Goal: Task Accomplishment & Management: Use online tool/utility

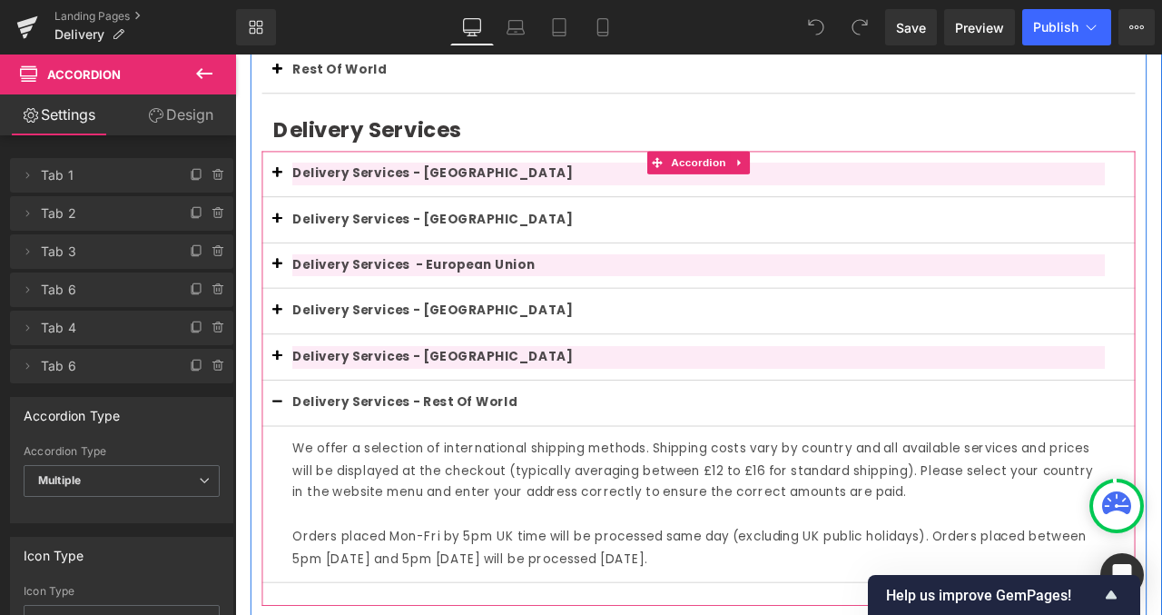
click at [282, 468] on button "button" at bounding box center [285, 467] width 36 height 54
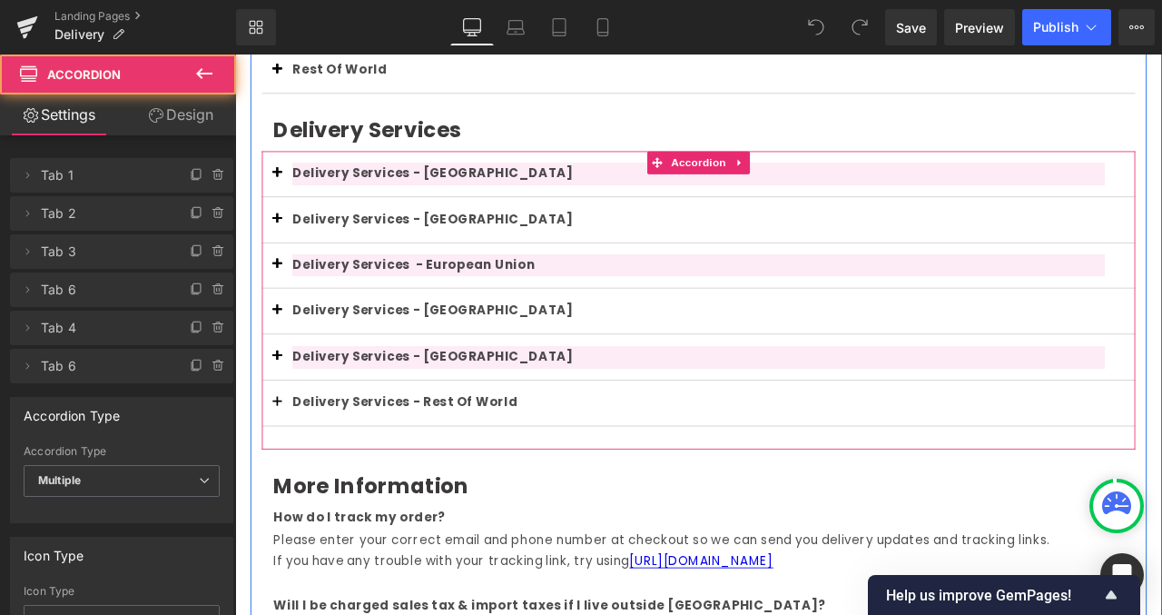
click at [282, 468] on button "button" at bounding box center [285, 467] width 36 height 54
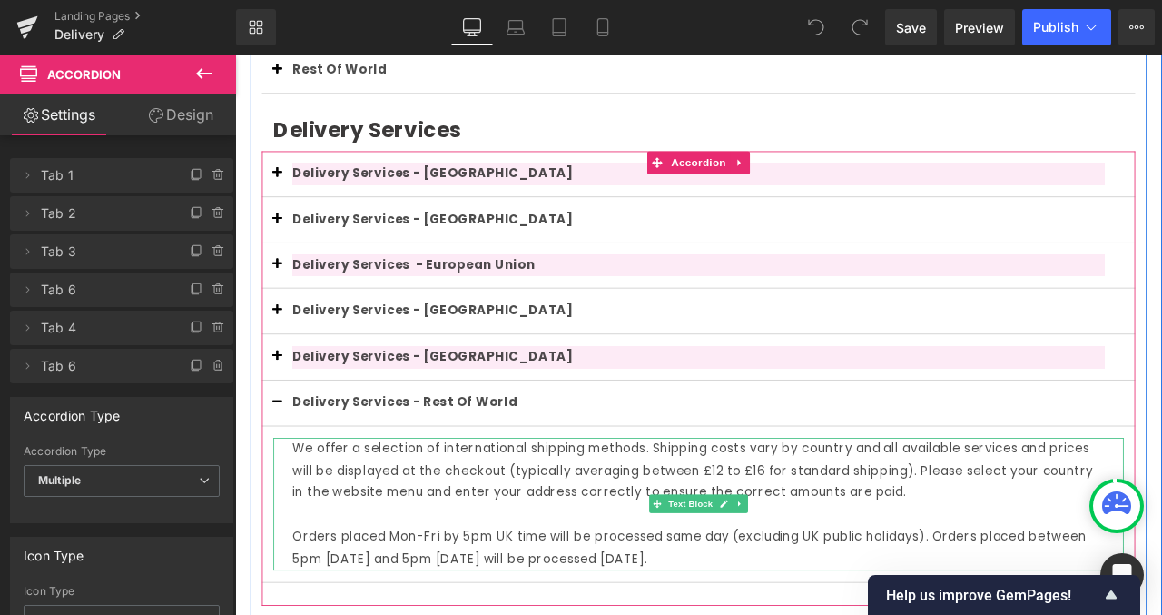
scroll to position [775, 0]
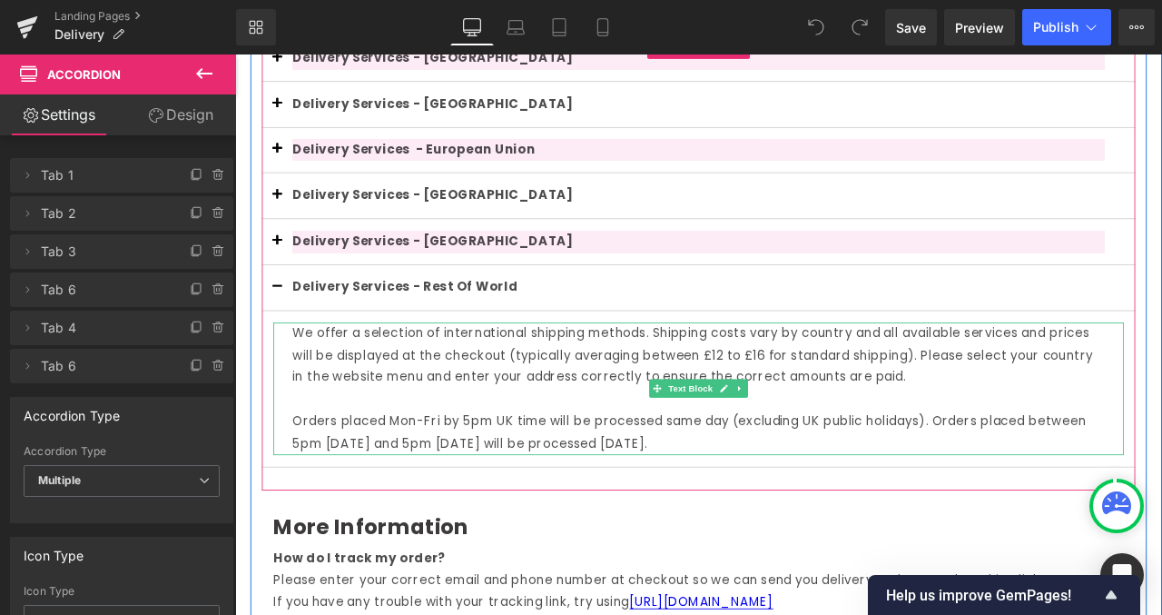
click at [304, 380] on div "We offer a selection of international shipping methods. Shipping costs vary by …" at bounding box center [784, 411] width 963 height 78
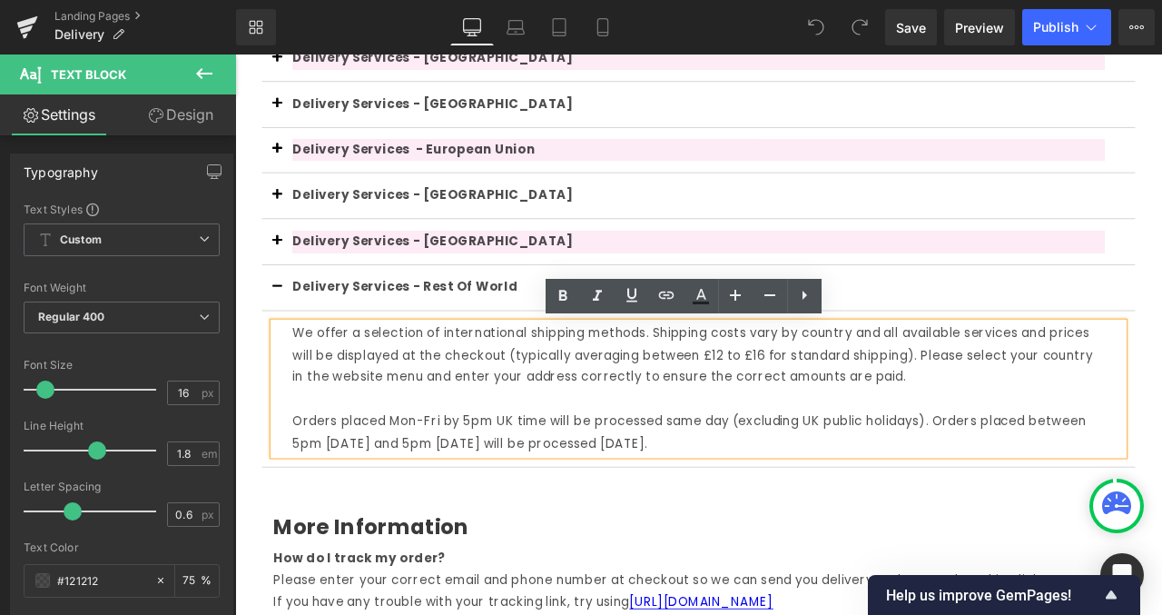
click at [298, 385] on div "We offer a selection of international shipping methods. Shipping costs vary by …" at bounding box center [785, 450] width 1008 height 157
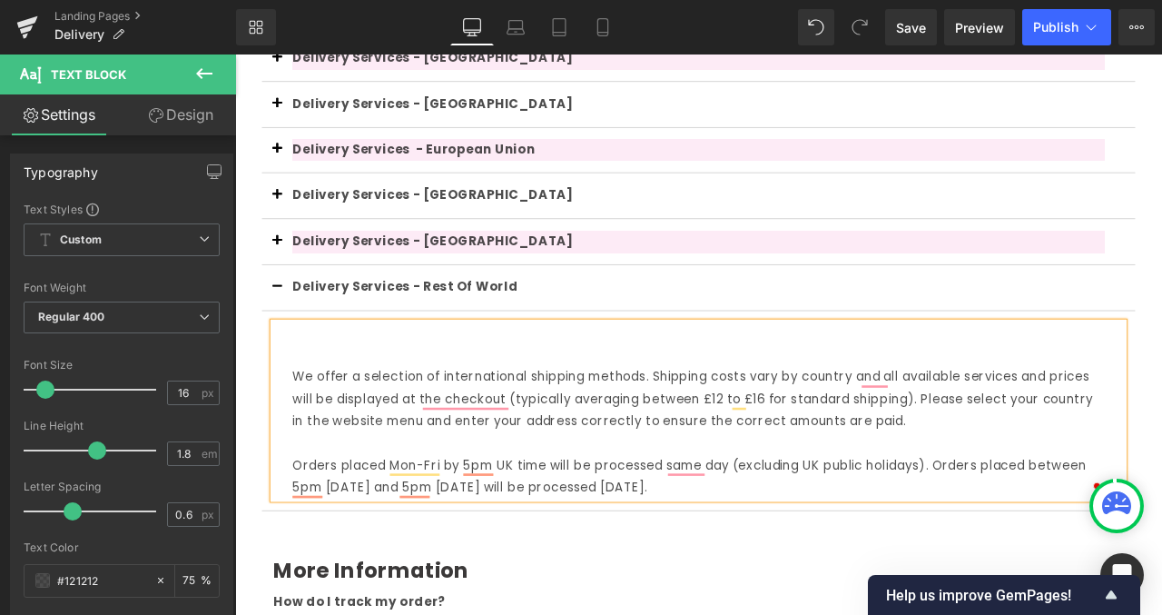
click at [344, 387] on div "To enrich screen reader interactions, please activate Accessibility in Grammarl…" at bounding box center [784, 385] width 963 height 26
click at [341, 384] on div "DHL Standard" at bounding box center [784, 385] width 963 height 26
click at [437, 389] on div "DHL standard" at bounding box center [784, 385] width 963 height 26
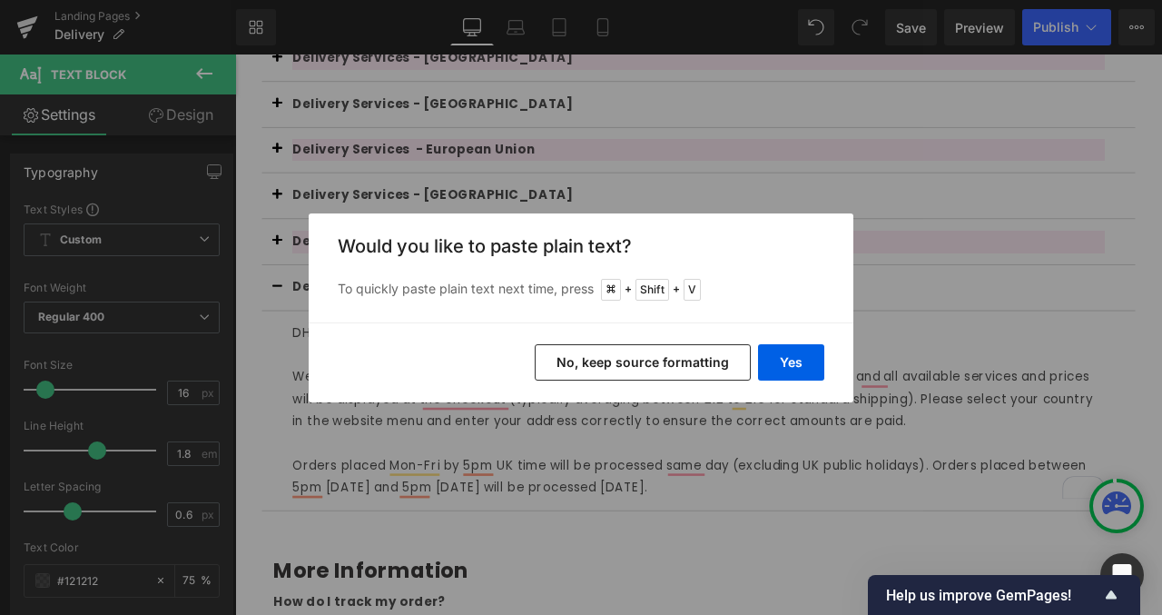
click at [710, 364] on button "No, keep source formatting" at bounding box center [643, 362] width 216 height 36
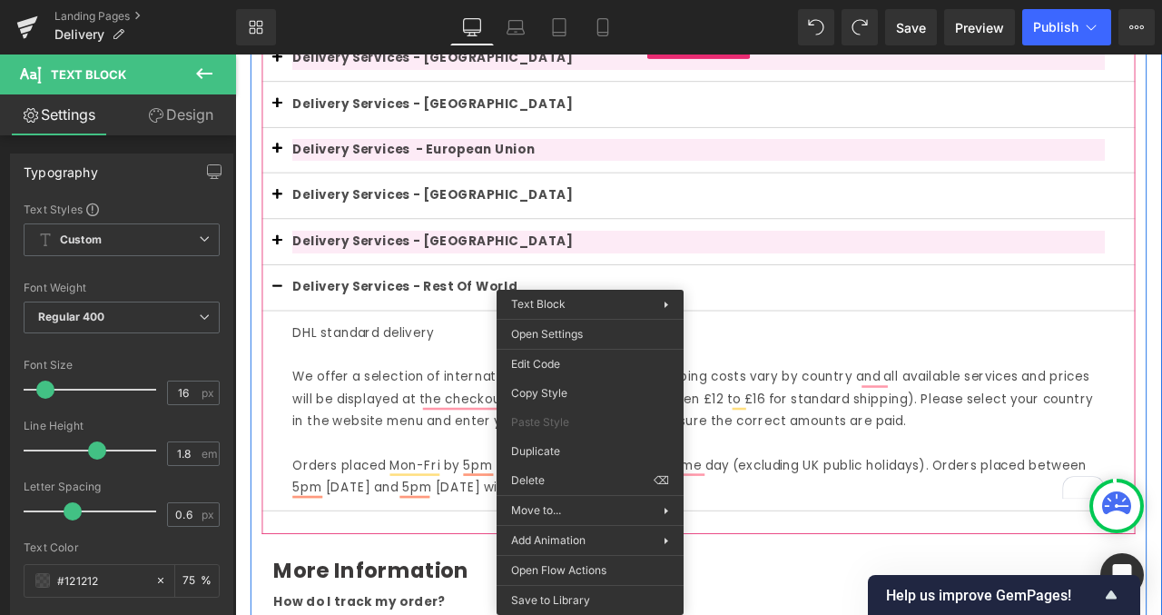
click at [491, 386] on div "DHL standard delivery" at bounding box center [784, 385] width 963 height 26
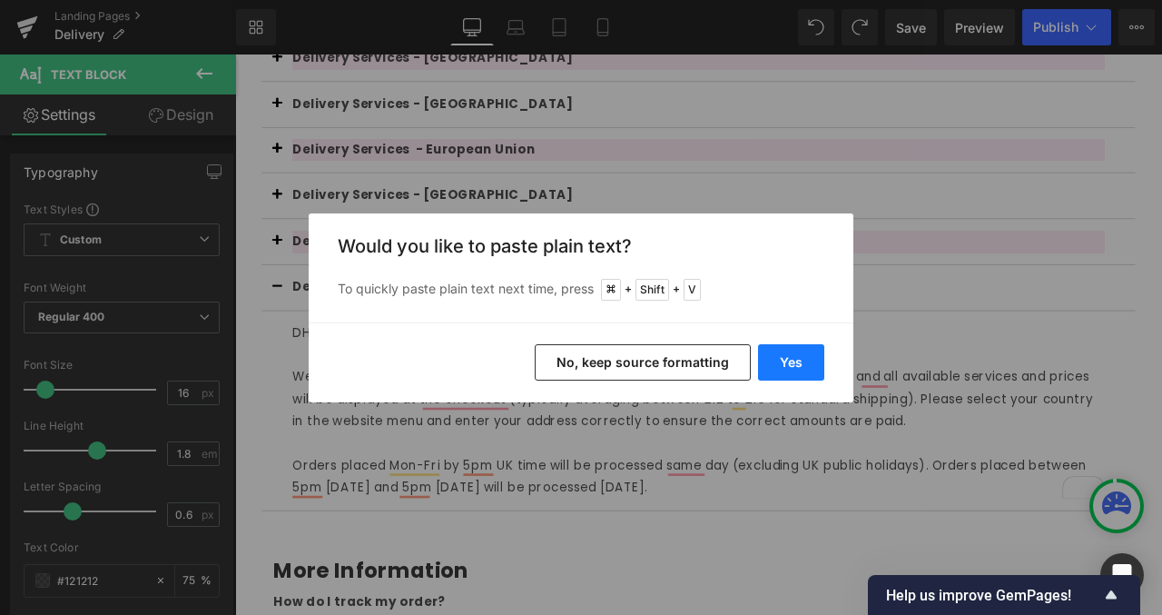
click at [794, 360] on button "Yes" at bounding box center [791, 362] width 66 height 36
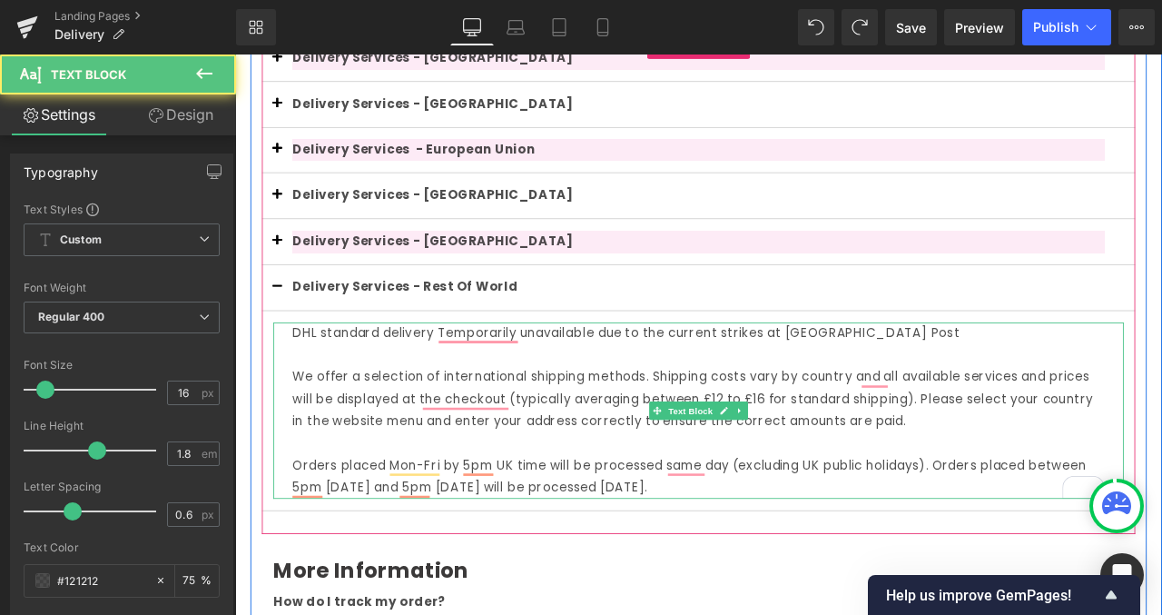
click at [473, 386] on div "DHL standard delivery Temporarily unavailable due to the current strikes at Can…" at bounding box center [784, 385] width 963 height 26
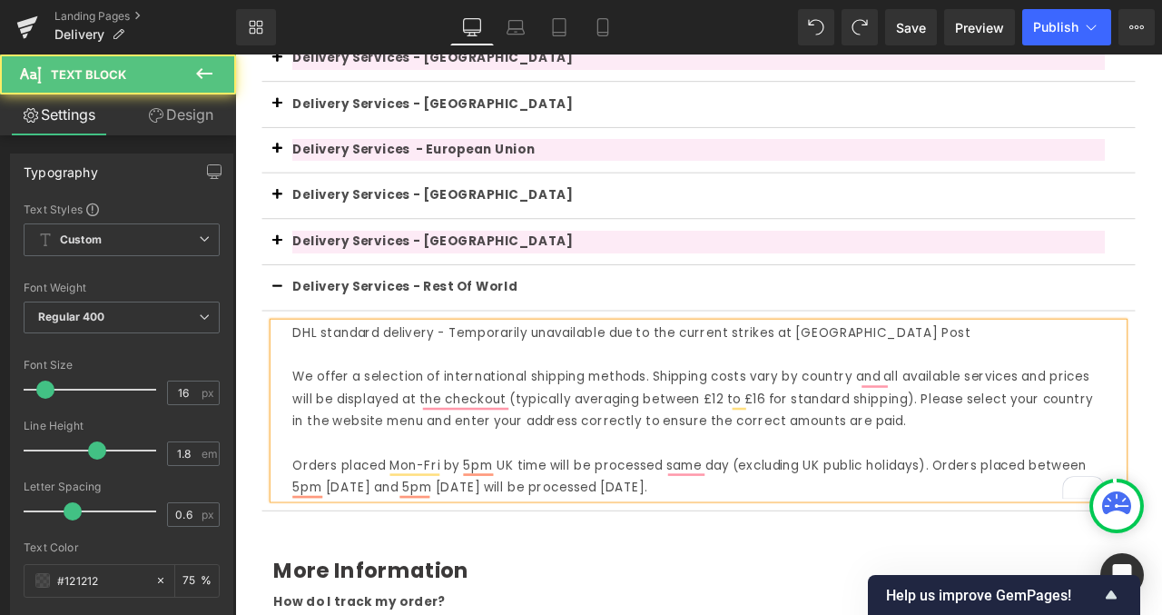
click at [785, 390] on div "DHL standard delivery - Temporarily unavailable due to the current strikes at C…" at bounding box center [784, 385] width 963 height 26
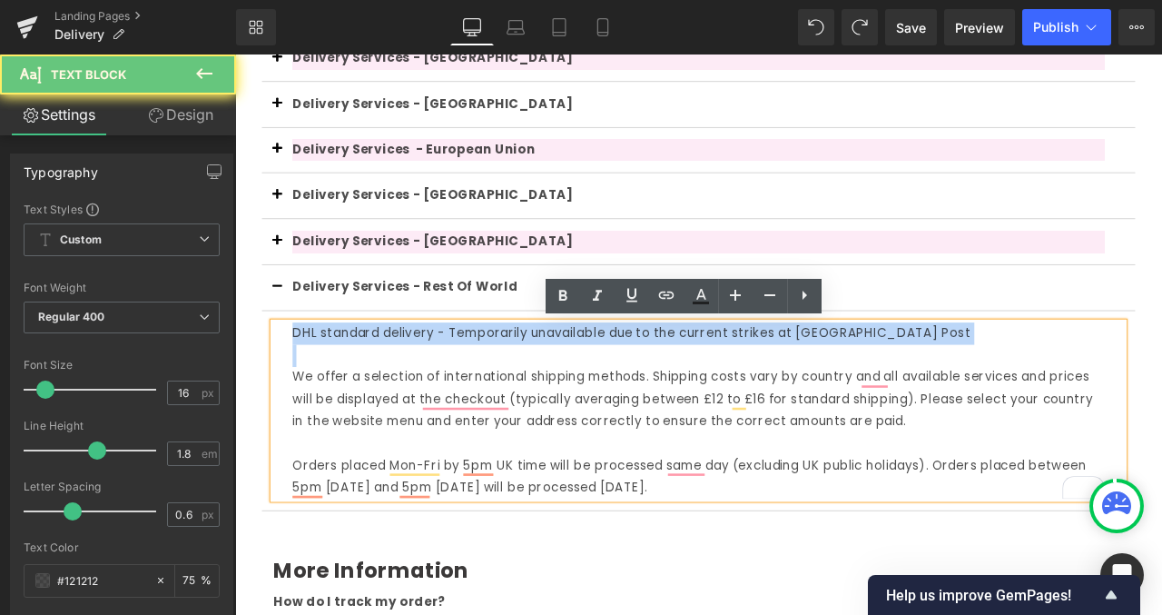
click at [785, 390] on div "DHL standard delivery - Temporarily unavailable due to the current strikes at C…" at bounding box center [784, 385] width 963 height 26
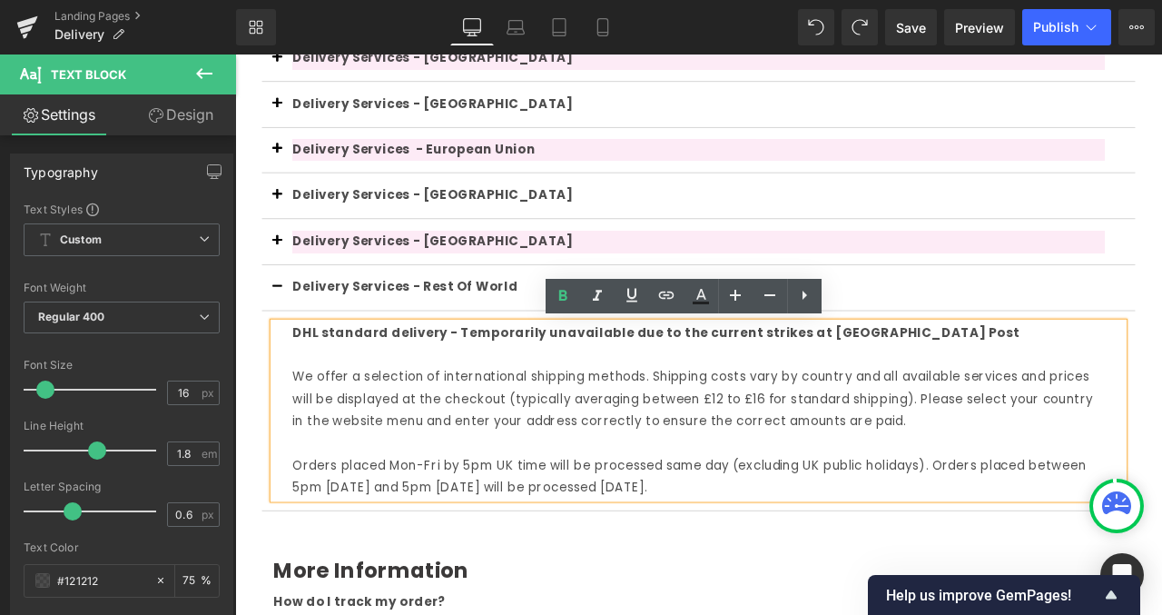
click at [1073, 391] on div "DHL standard delivery - Temporarily unavailable due to the current strikes at C…" at bounding box center [784, 385] width 963 height 26
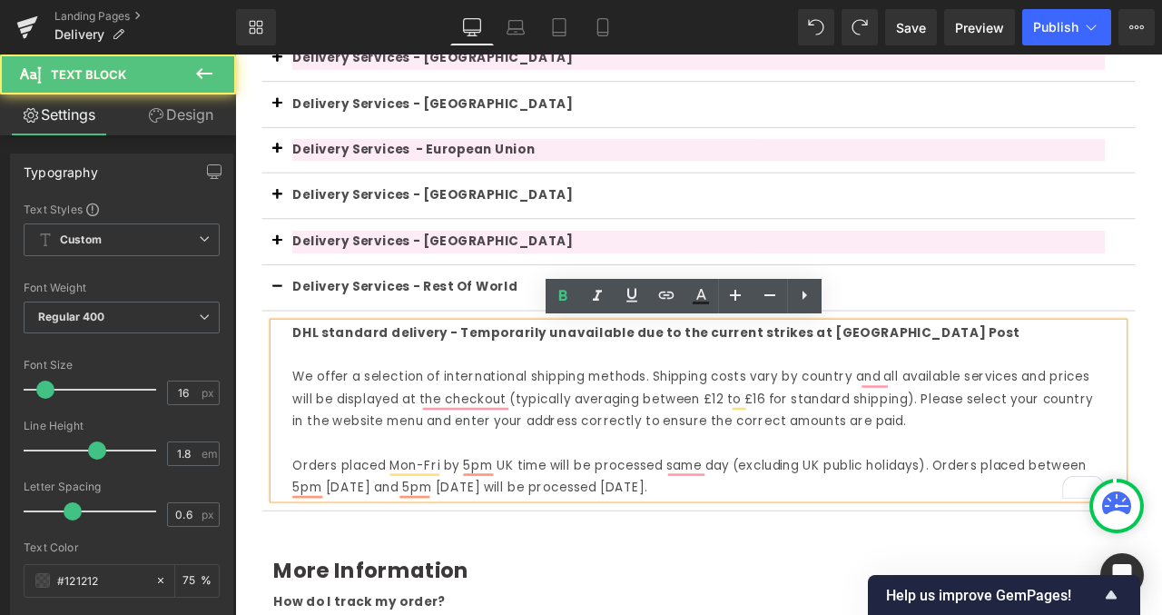
click at [494, 384] on strong "DHL standard delivery - Temporarily unavailable due to the current strikes at C…" at bounding box center [734, 384] width 862 height 21
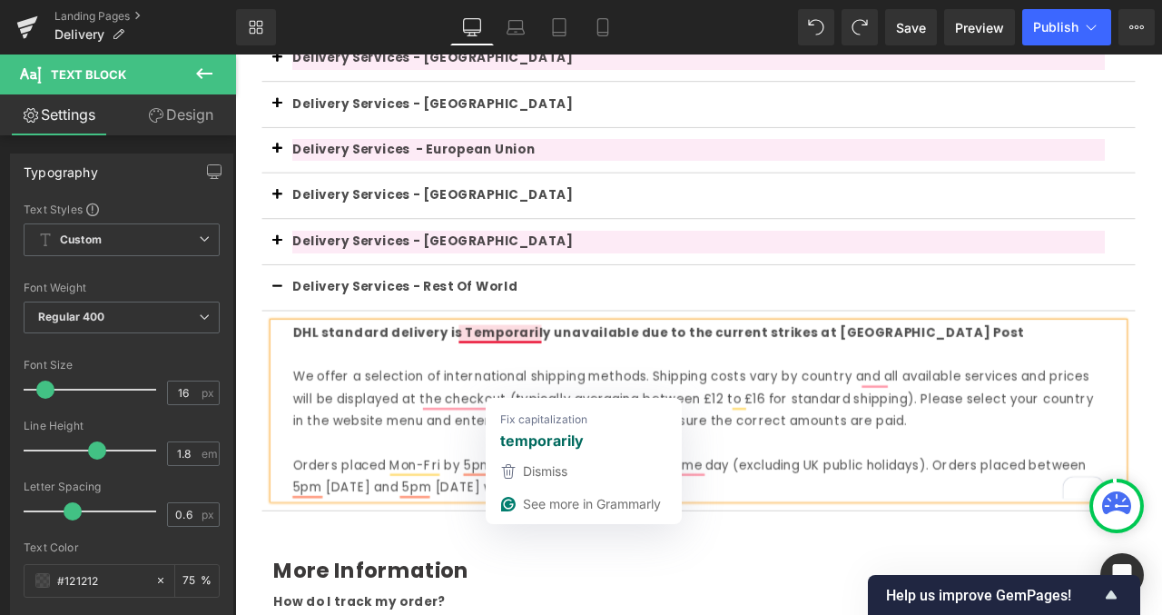
click at [508, 385] on strong "DHL standard delivery is Temporarily unavailable due to the current strikes at …" at bounding box center [736, 384] width 867 height 21
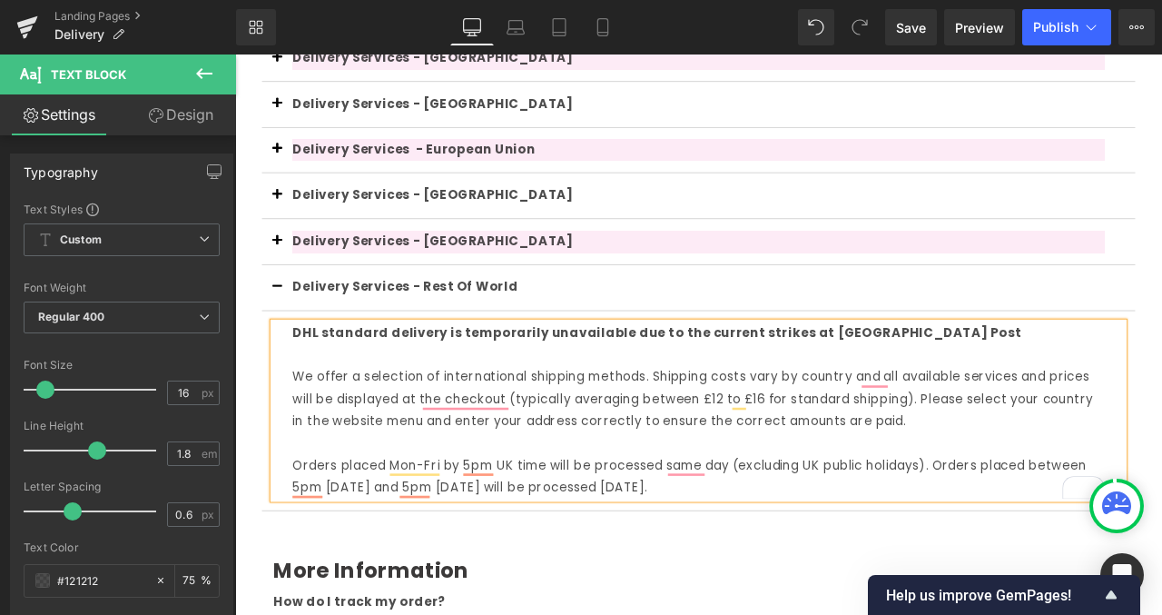
click at [692, 387] on strong "DHL standard delivery is temporarily unavailable due to the current strikes at …" at bounding box center [735, 384] width 864 height 21
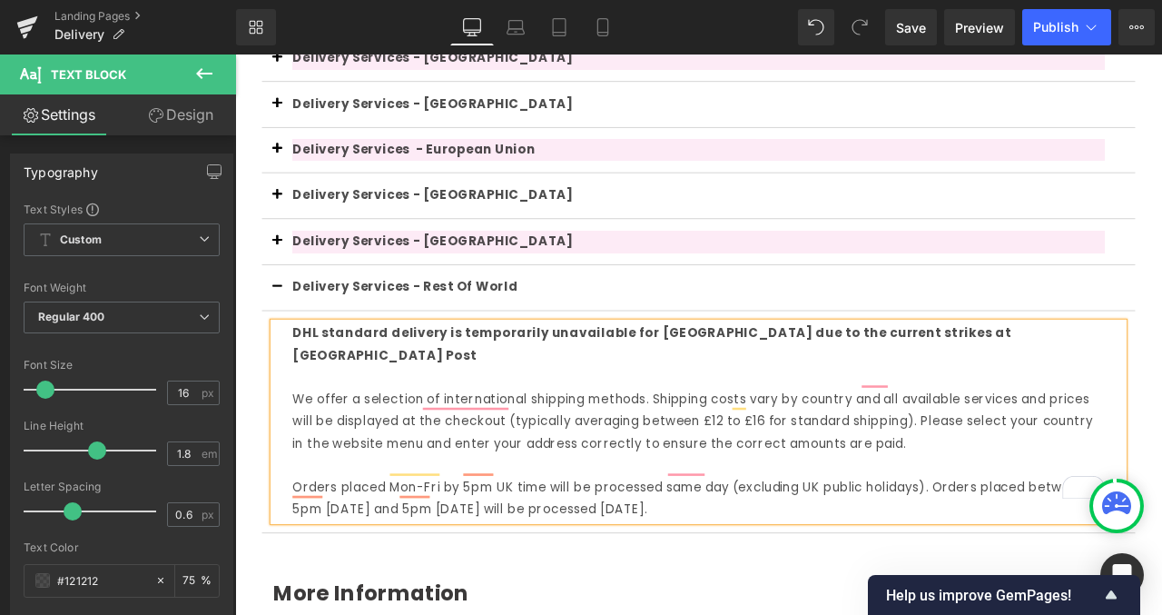
click at [904, 383] on strong "DHL standard delivery is temporarily unavailable for Canada due to the current …" at bounding box center [729, 397] width 852 height 47
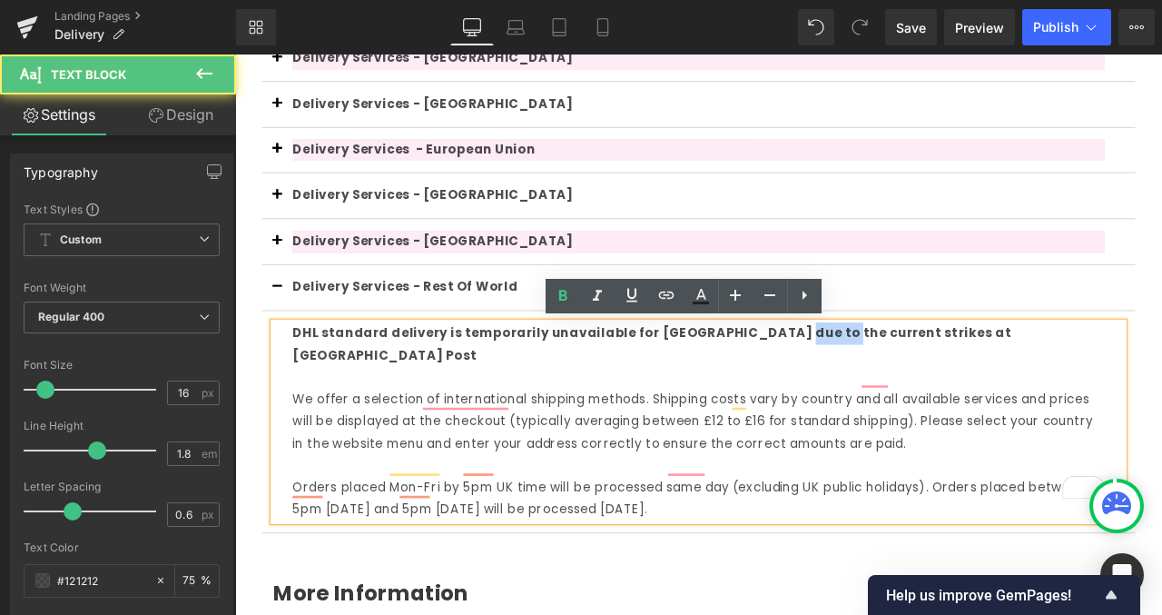
click at [904, 383] on strong "DHL standard delivery is temporarily unavailable for Canada due to the current …" at bounding box center [729, 397] width 852 height 47
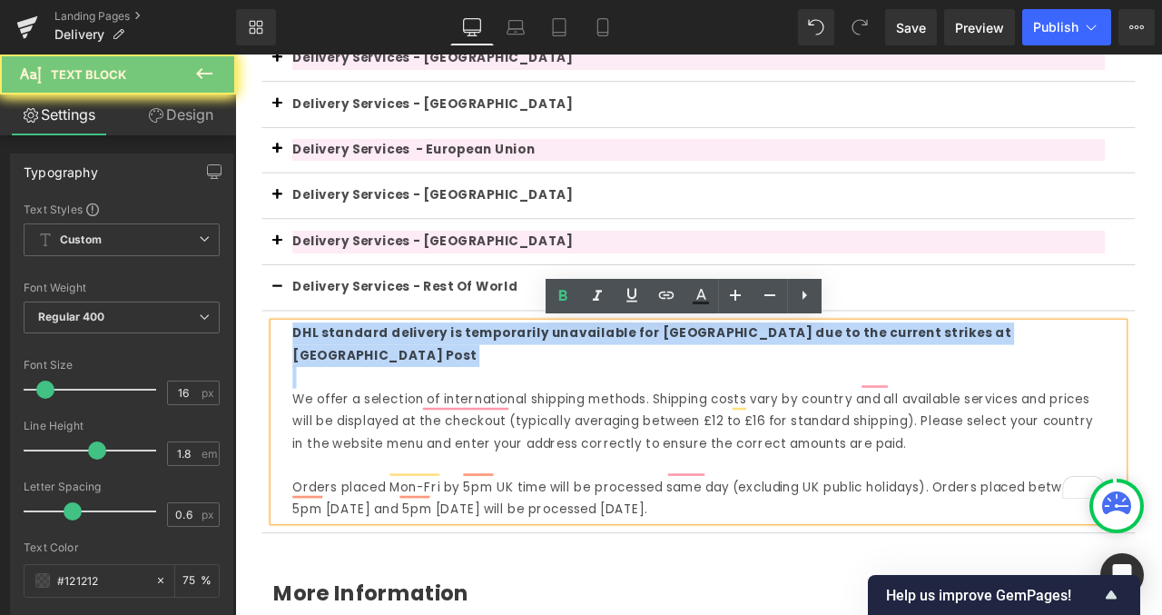
click at [904, 383] on strong "DHL standard delivery is temporarily unavailable for Canada due to the current …" at bounding box center [729, 397] width 852 height 47
copy strong "DHL standard delivery is temporarily unavailable for Canada due to the current …"
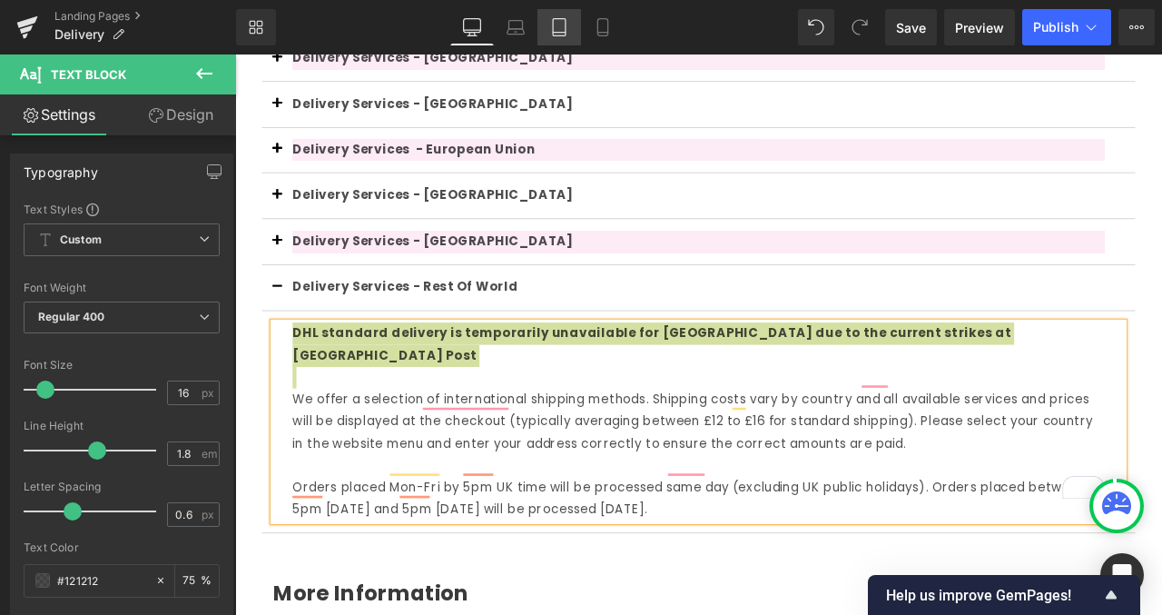
click at [557, 28] on icon at bounding box center [559, 27] width 18 height 18
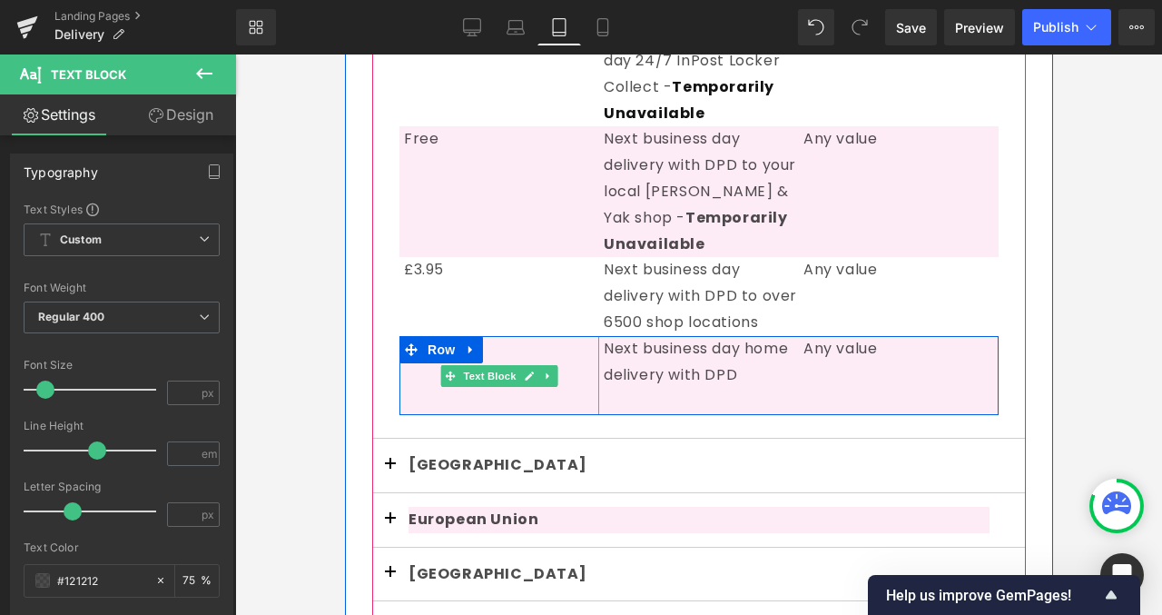
scroll to position [890, 0]
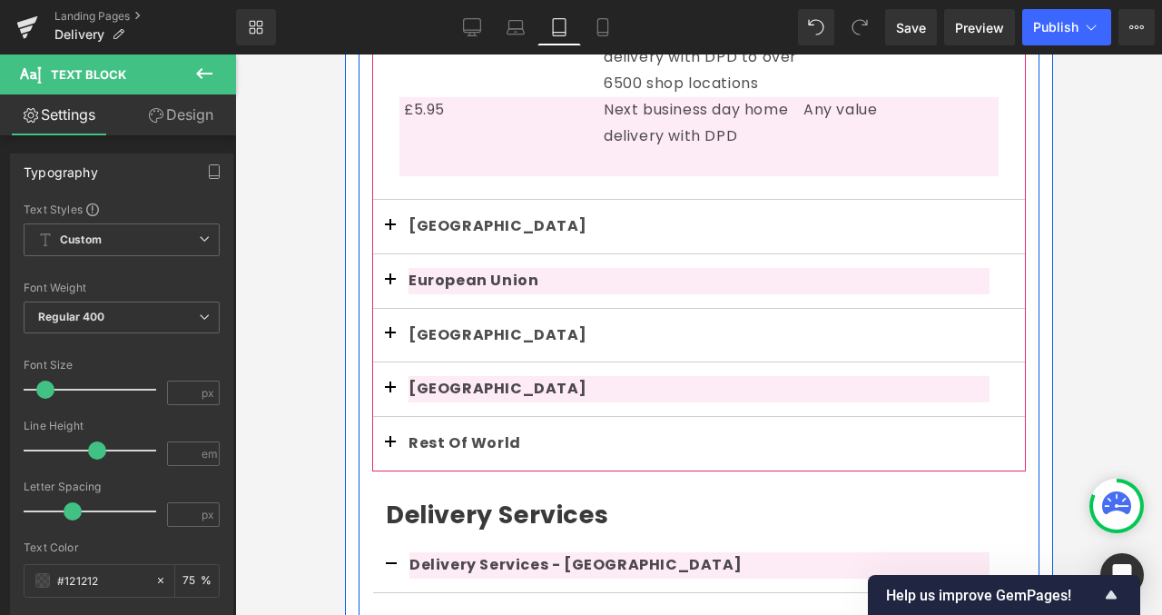
click at [390, 448] on span "button" at bounding box center [390, 448] width 0 height 0
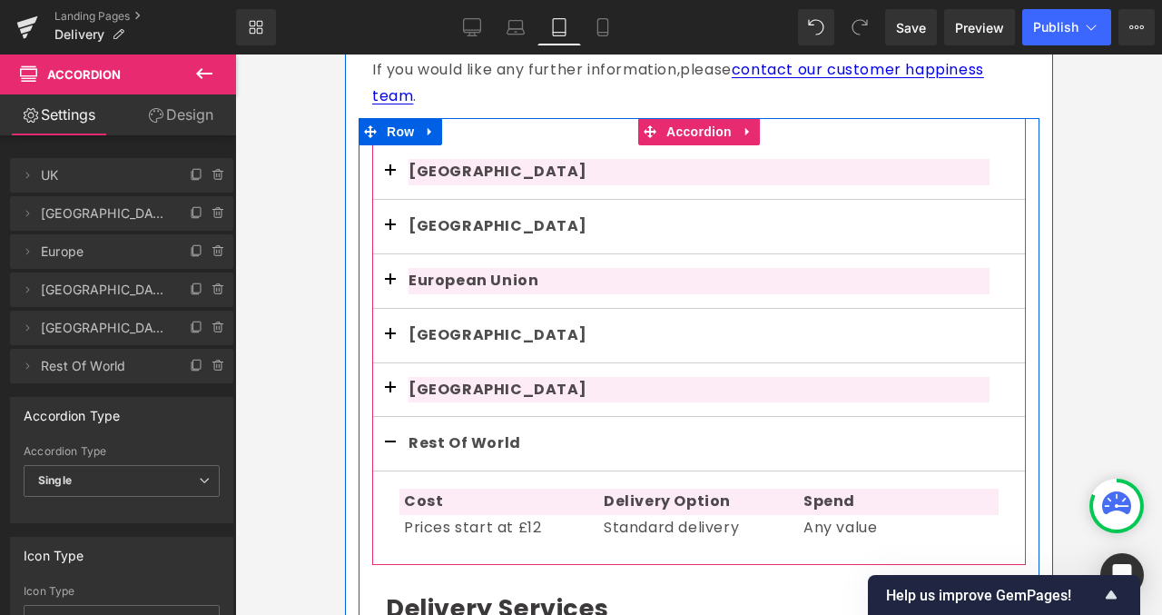
scroll to position [360, 0]
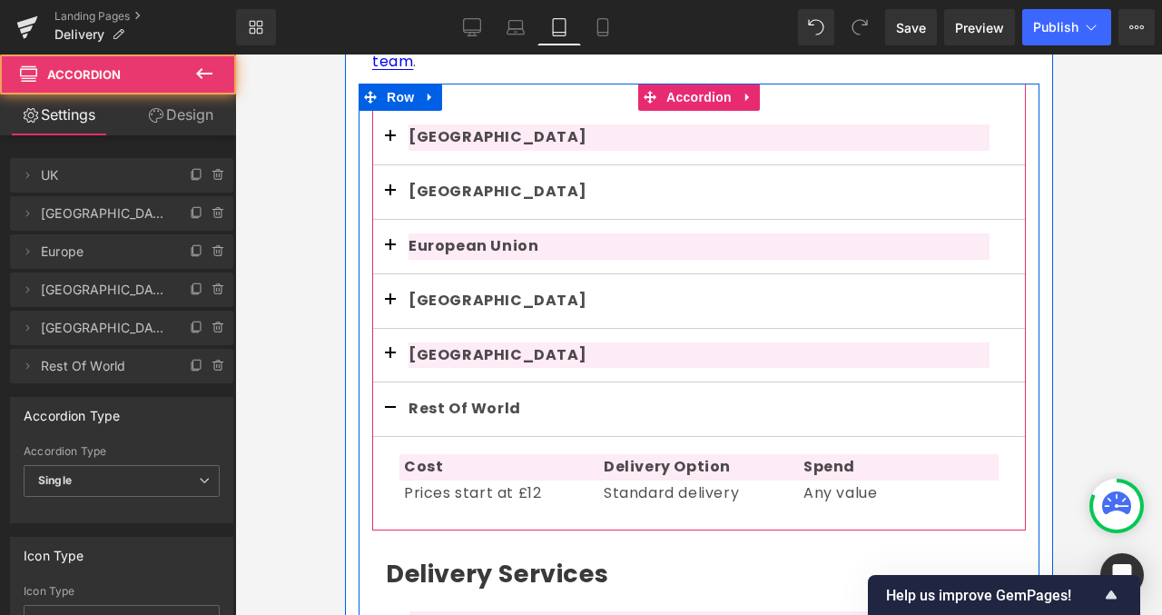
click at [390, 413] on span "button" at bounding box center [390, 413] width 0 height 0
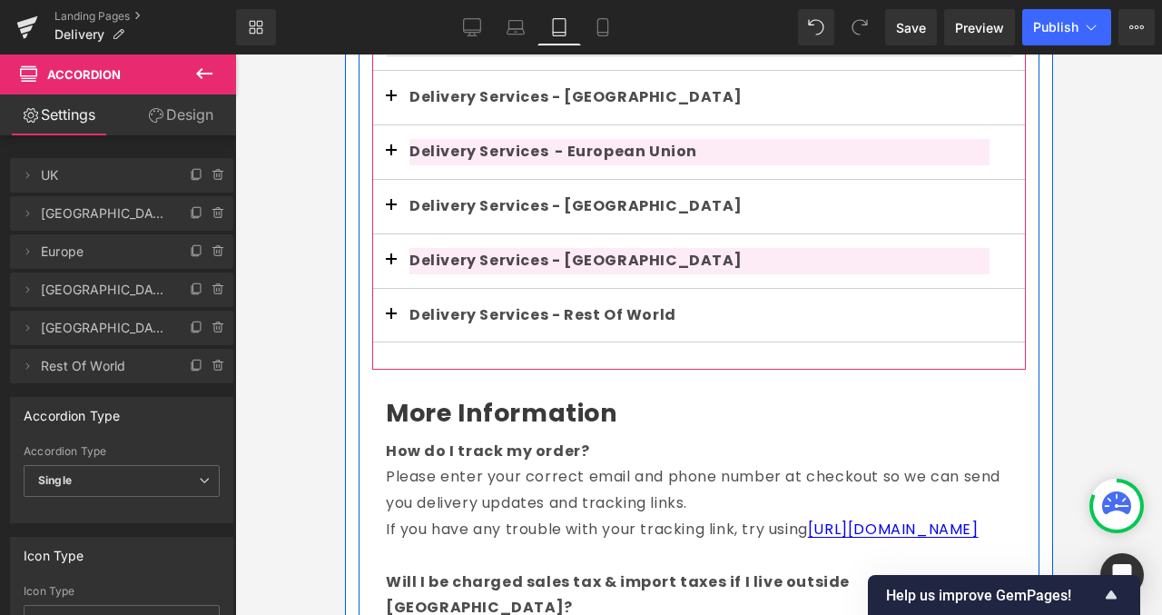
click at [390, 320] on span "button" at bounding box center [390, 320] width 0 height 0
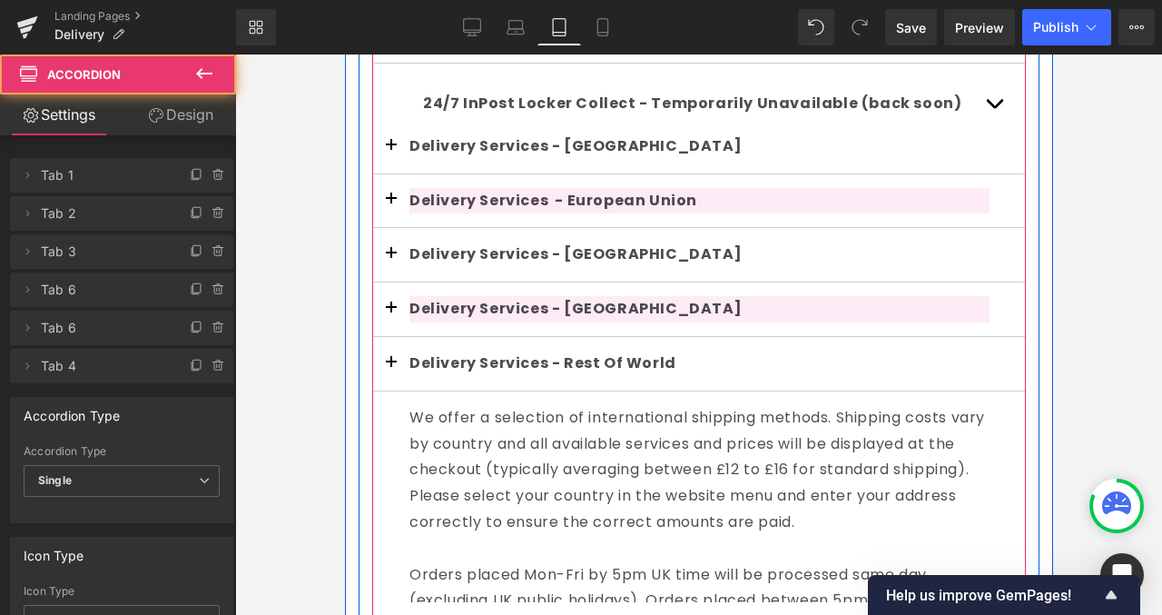
scroll to position [845, 0]
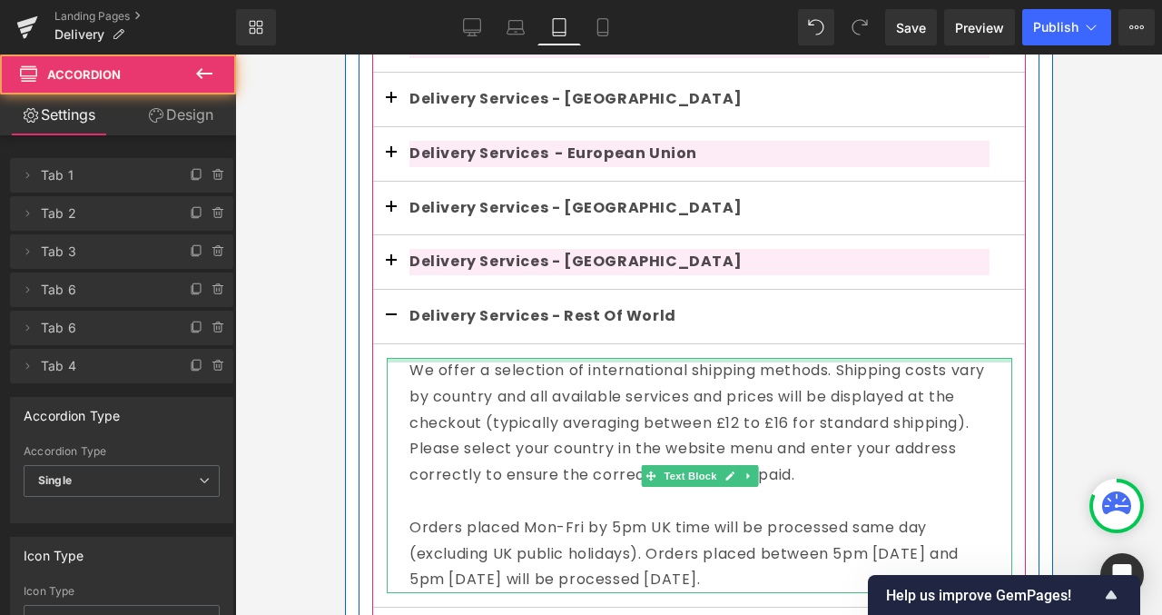
click at [407, 358] on div at bounding box center [699, 360] width 626 height 5
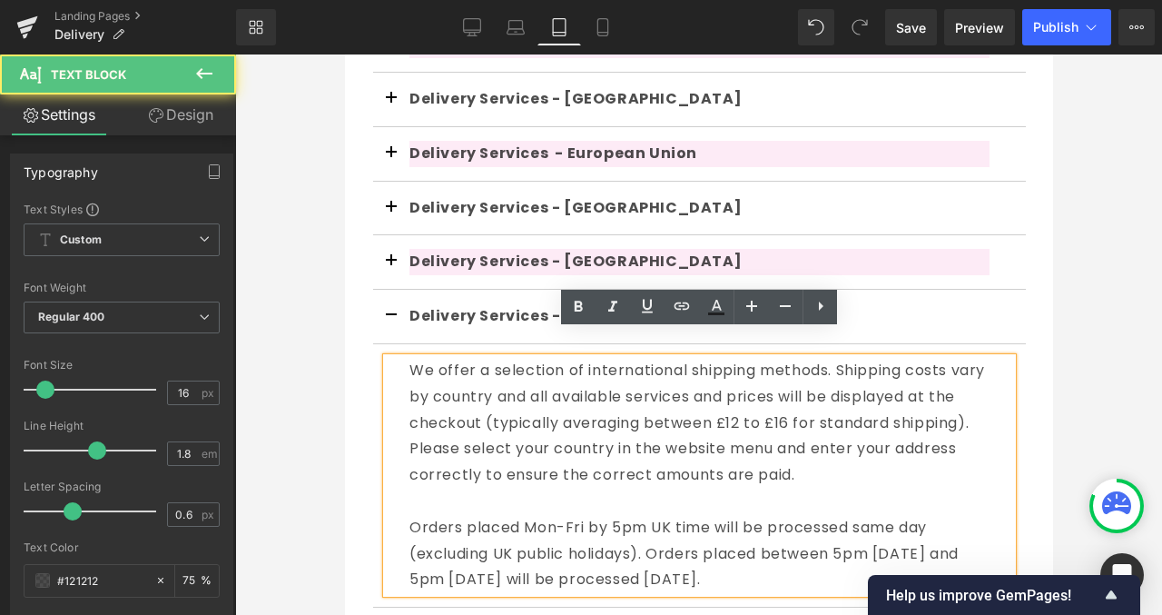
click at [410, 358] on div "We offer a selection of international shipping methods. Shipping costs vary by …" at bounding box center [699, 423] width 580 height 131
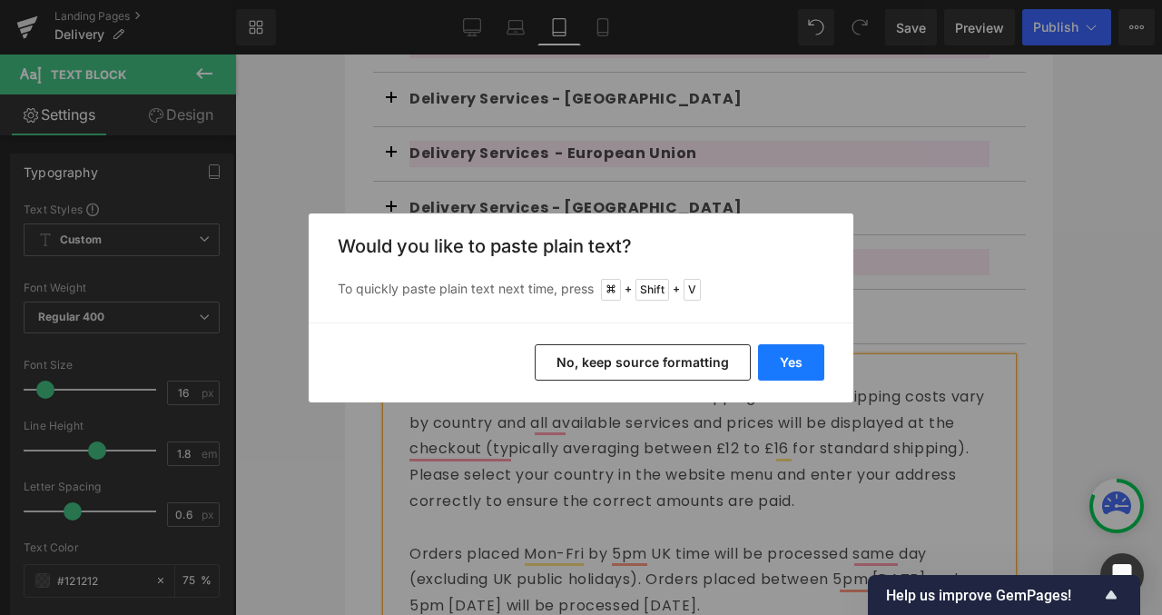
click at [774, 355] on button "Yes" at bounding box center [791, 362] width 66 height 36
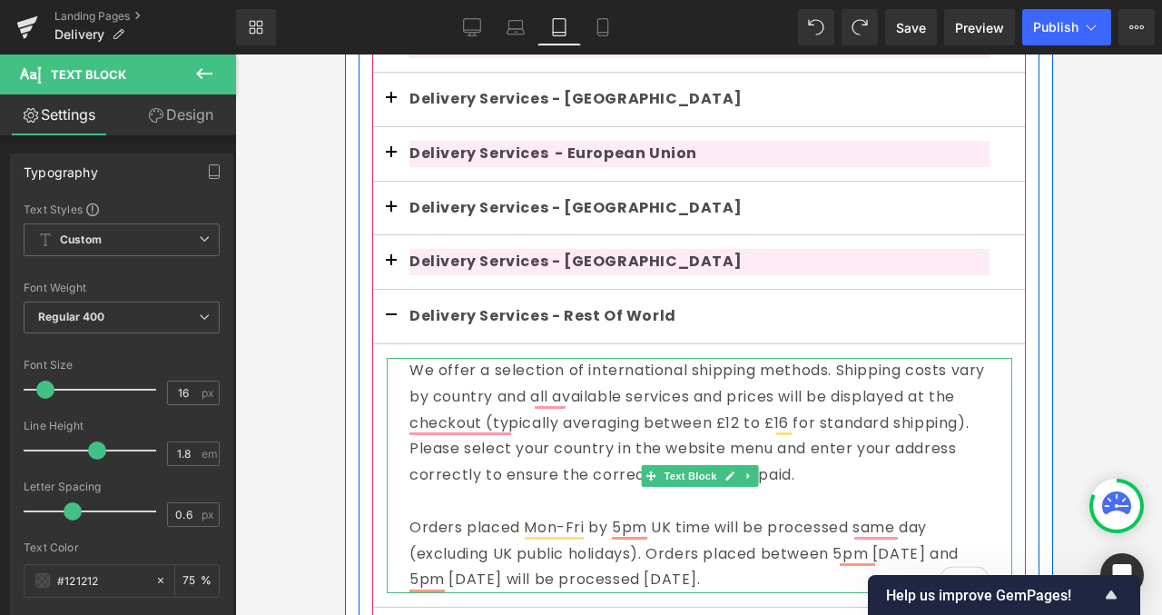
click at [407, 358] on div "We offer a selection of international shipping methods. Shipping costs vary by …" at bounding box center [699, 475] width 626 height 235
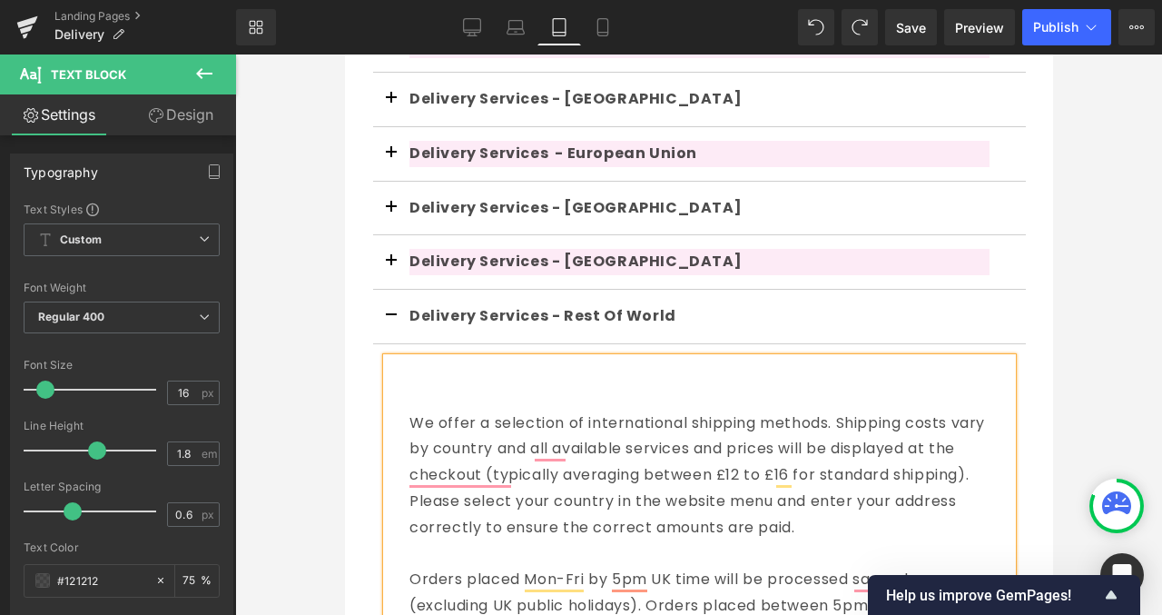
click at [415, 358] on div "To enrich screen reader interactions, please activate Accessibility in Grammarl…" at bounding box center [699, 371] width 580 height 26
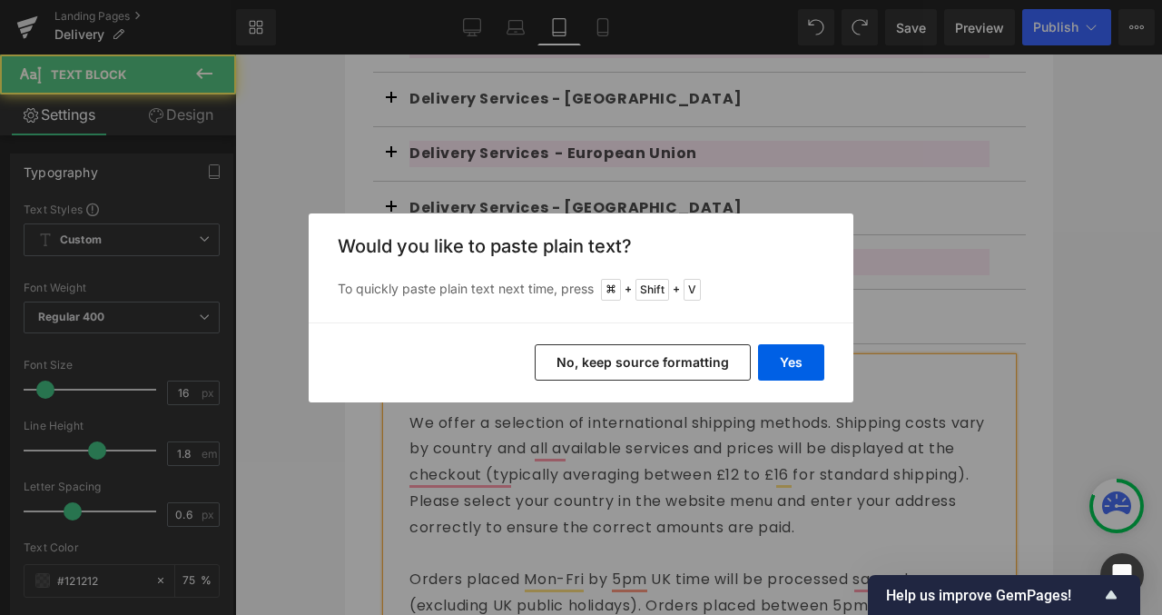
click at [654, 376] on button "No, keep source formatting" at bounding box center [643, 362] width 216 height 36
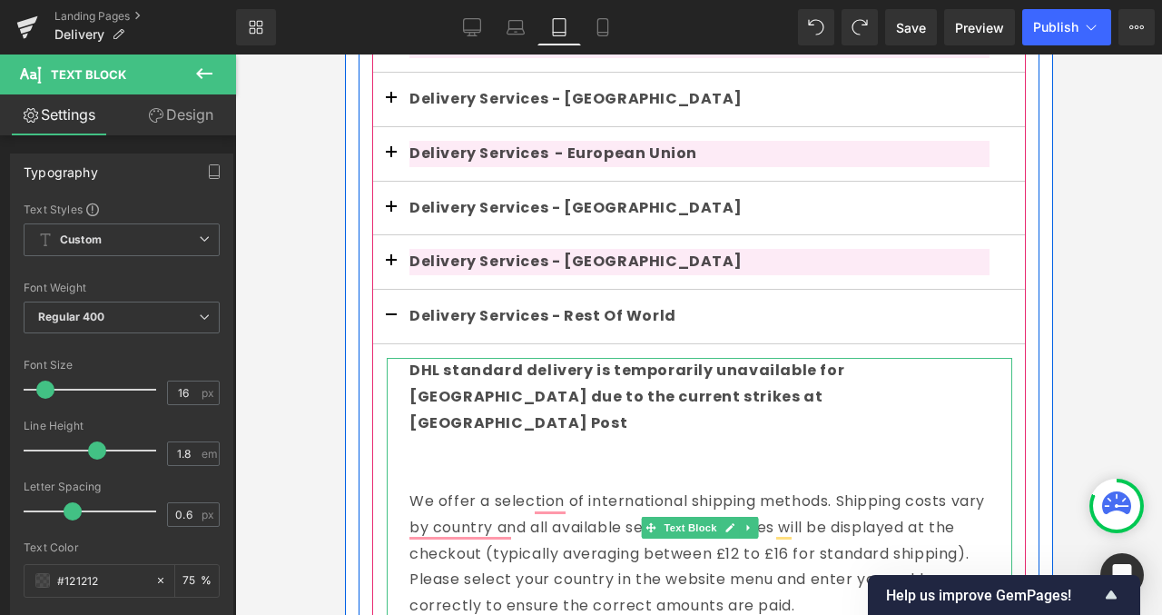
click at [630, 436] on div "To enrich screen reader interactions, please activate Accessibility in Grammarl…" at bounding box center [699, 449] width 580 height 26
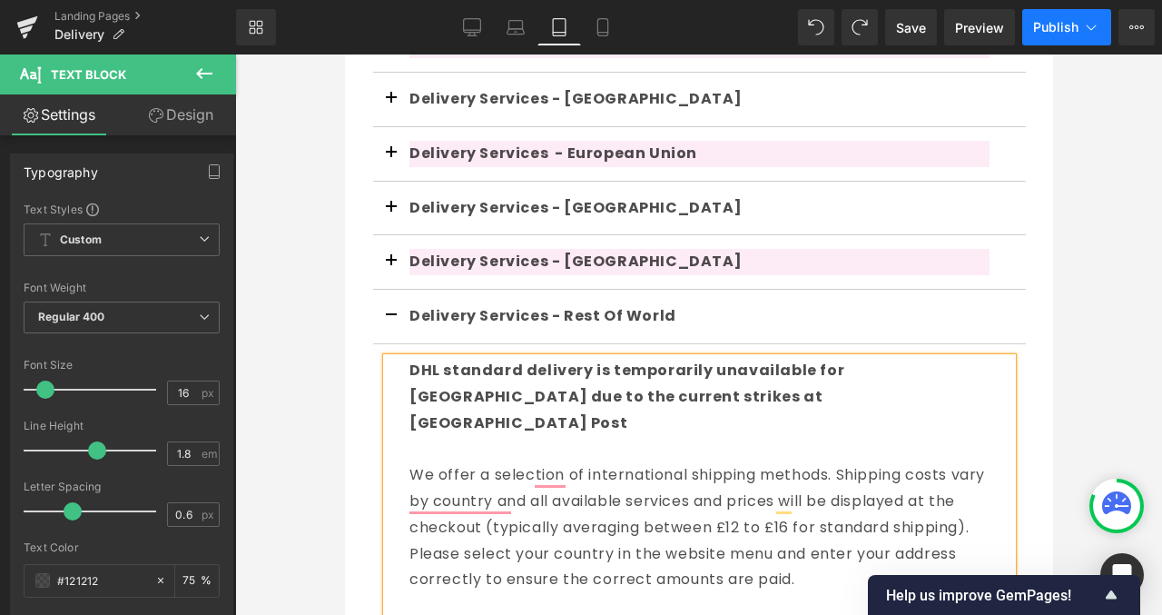
click at [1027, 27] on button "Publish" at bounding box center [1066, 27] width 89 height 36
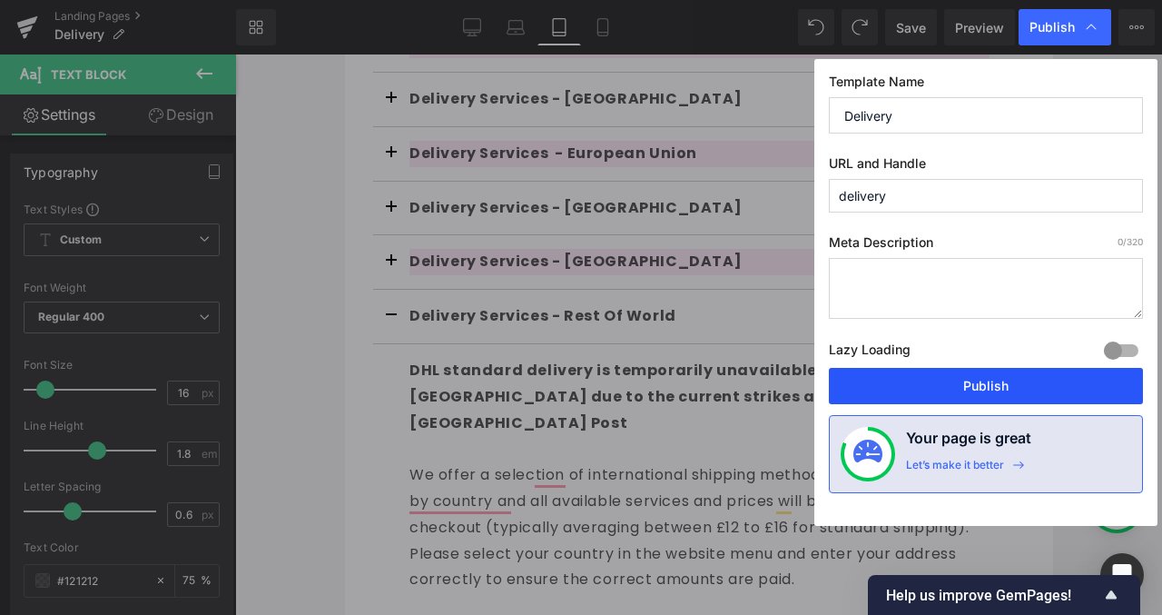
click at [970, 384] on button "Publish" at bounding box center [986, 386] width 314 height 36
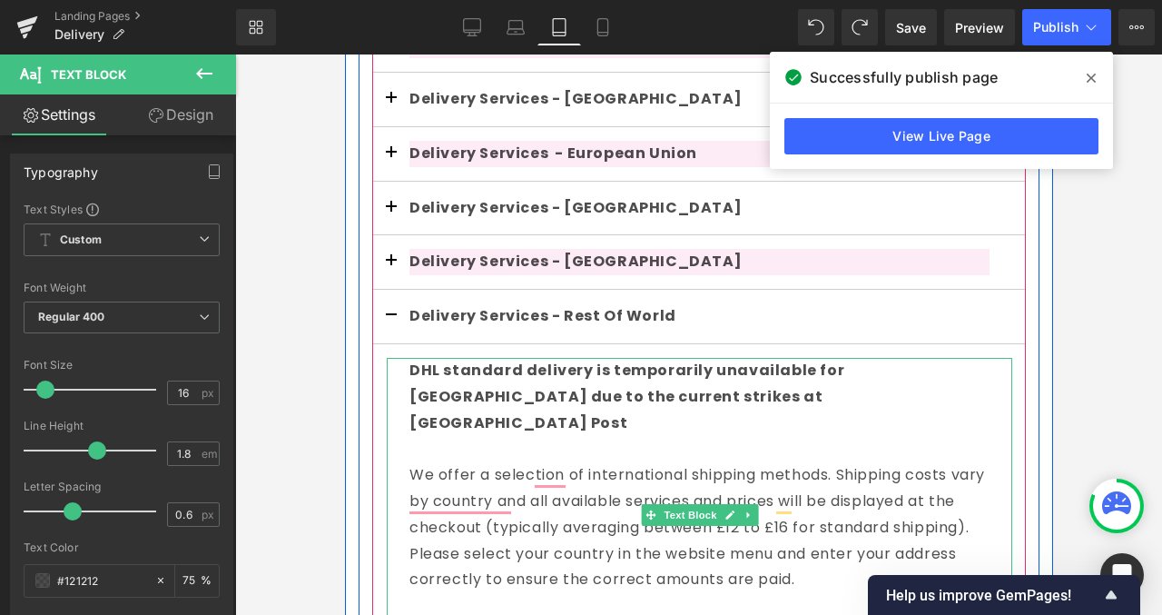
click at [844, 360] on strong "DHL standard delivery is temporarily unavailable for Canada due to the current …" at bounding box center [626, 397] width 435 height 74
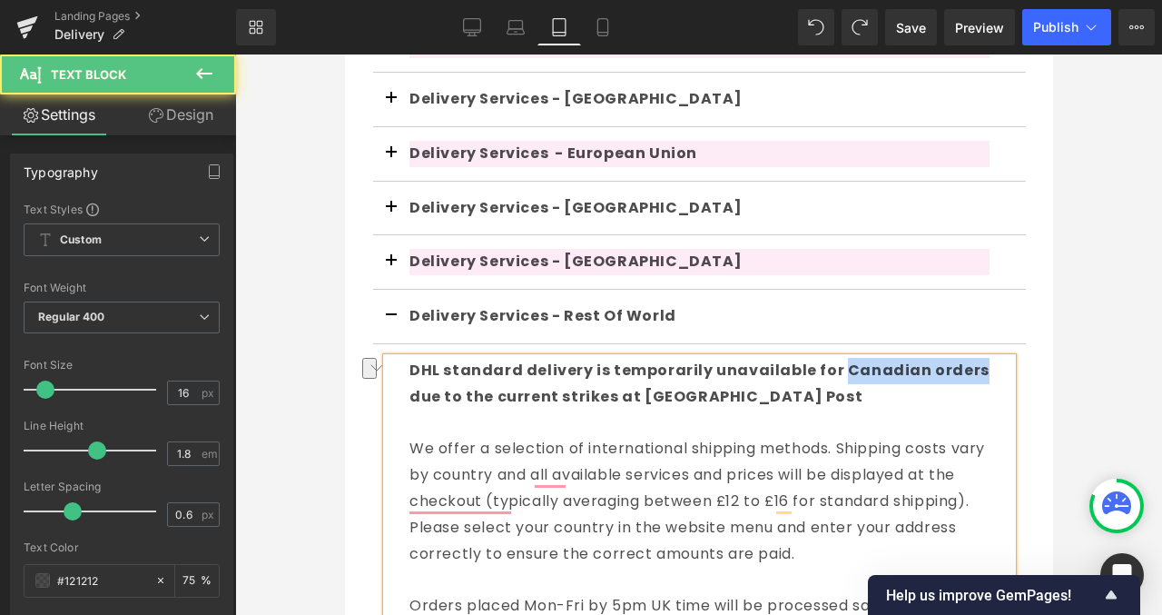
drag, startPoint x: 965, startPoint y: 347, endPoint x: 830, endPoint y: 343, distance: 135.3
click at [830, 358] on div "DHL standard delivery is temporarily unavailable for Canadian orders due to the…" at bounding box center [699, 384] width 580 height 53
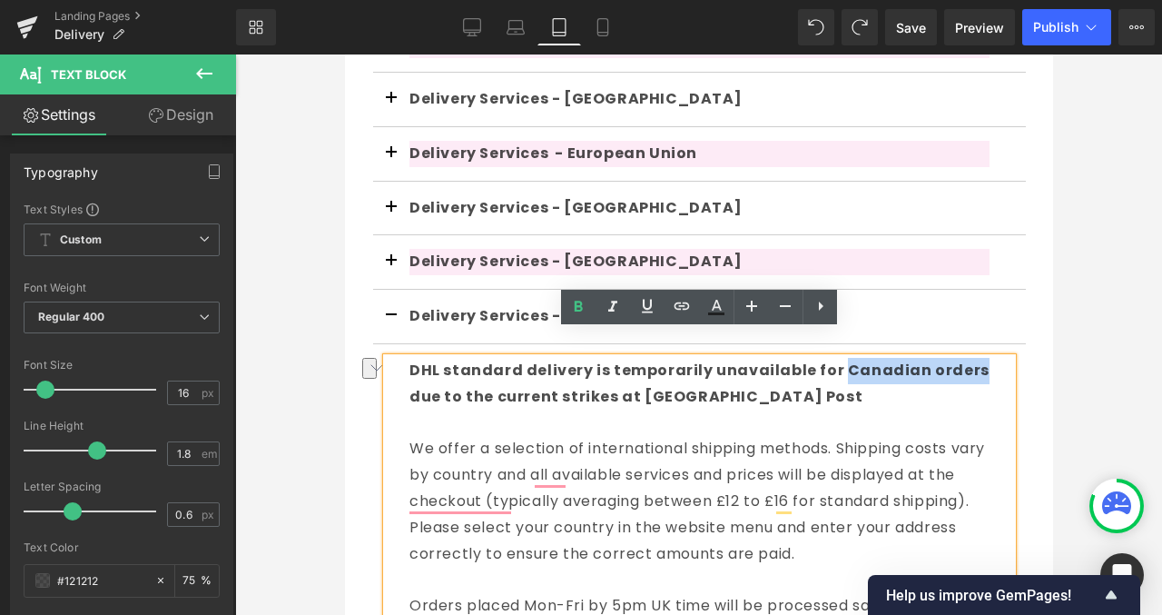
copy strong "Canadian orders"
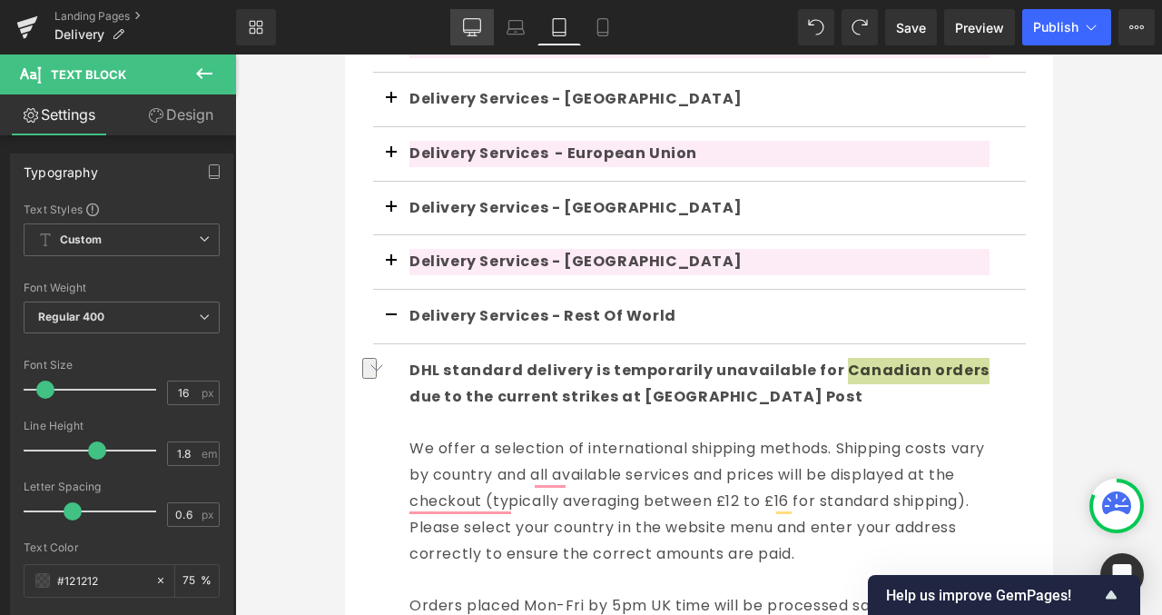
click at [463, 27] on icon at bounding box center [472, 27] width 18 height 18
type input "75"
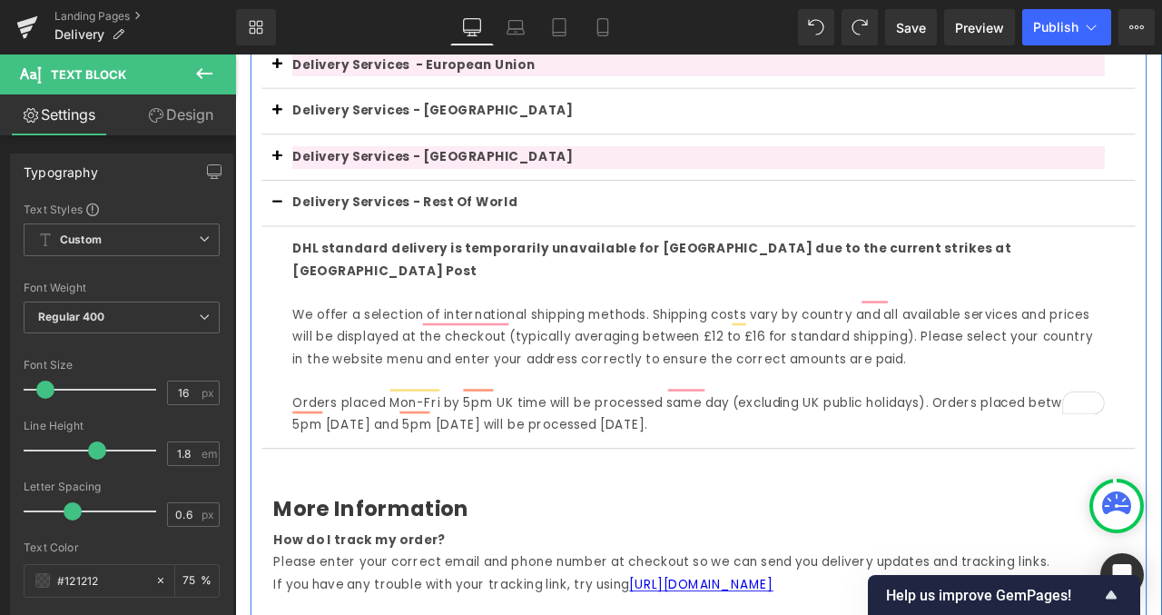
scroll to position [868, 0]
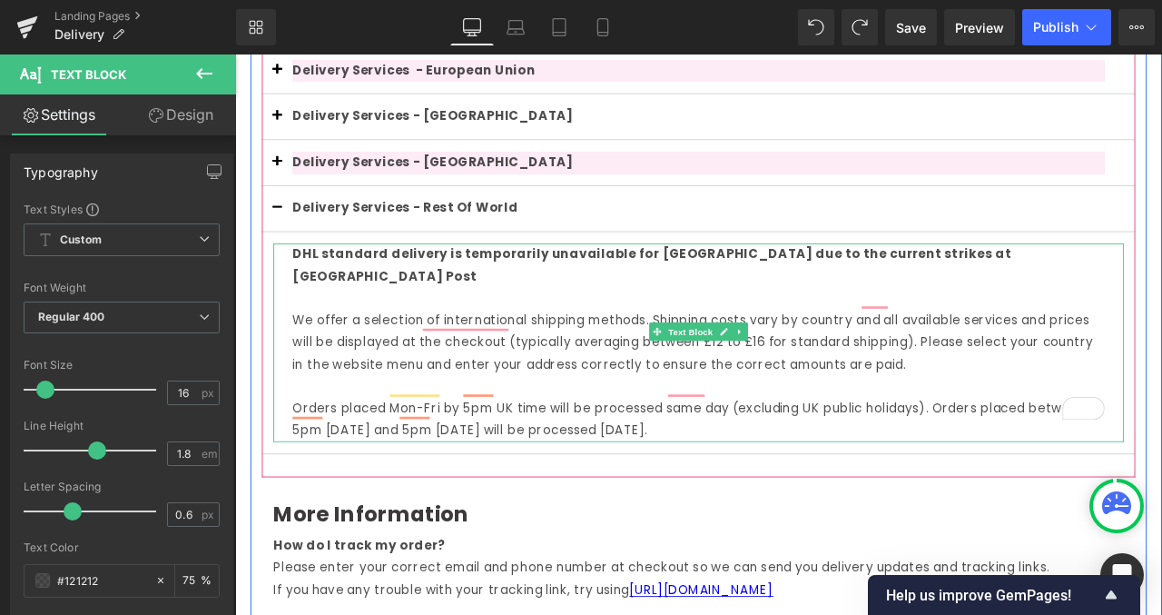
click at [752, 287] on strong "DHL standard delivery is temporarily unavailable for Canada due to the current …" at bounding box center [729, 304] width 852 height 47
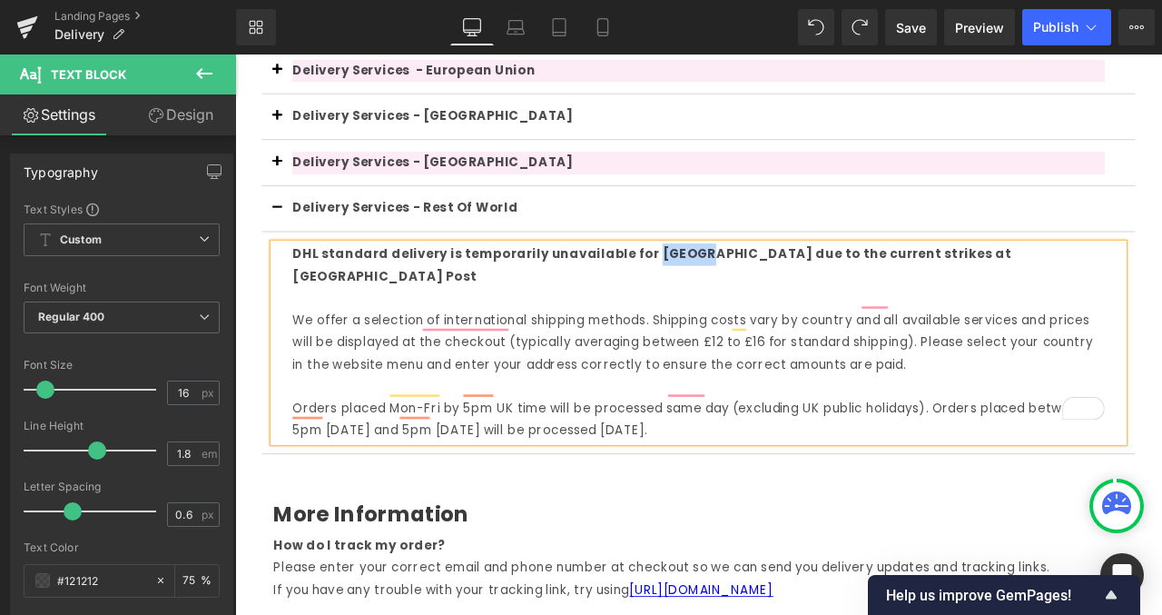
click at [752, 287] on strong "DHL standard delivery is temporarily unavailable for Canada due to the current …" at bounding box center [729, 304] width 852 height 47
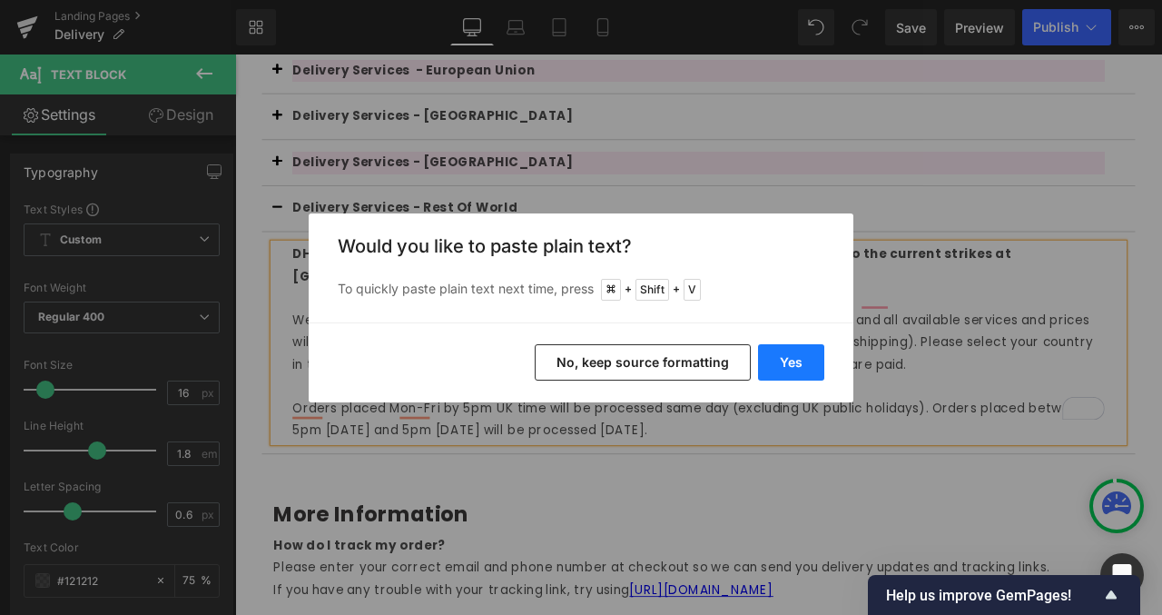
click at [795, 358] on button "Yes" at bounding box center [791, 362] width 66 height 36
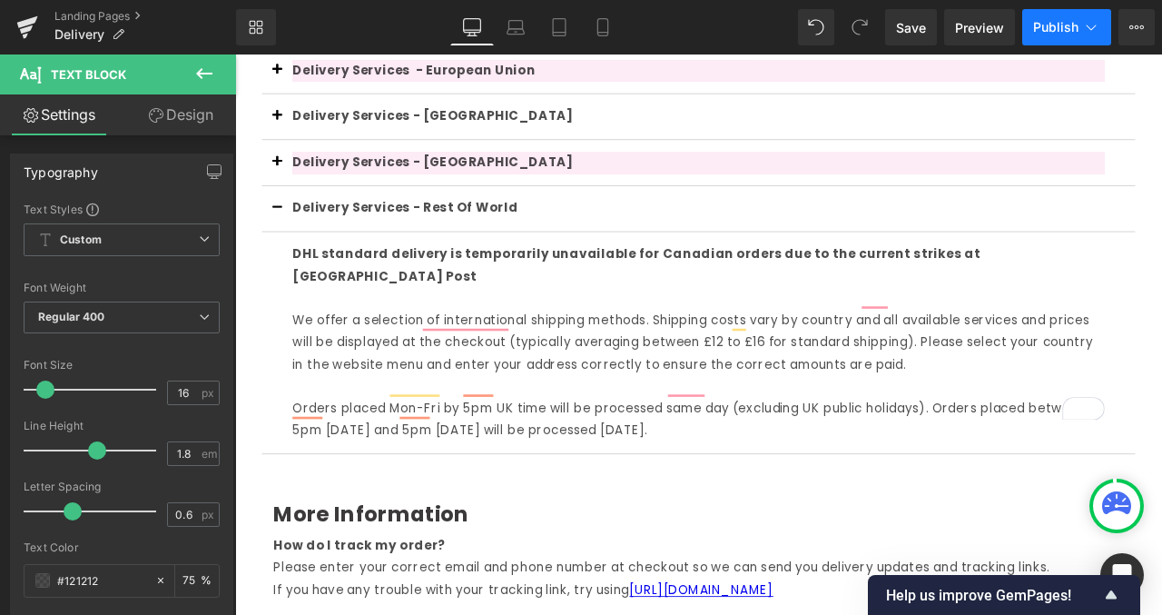
click at [1052, 34] on span "Publish" at bounding box center [1055, 27] width 45 height 15
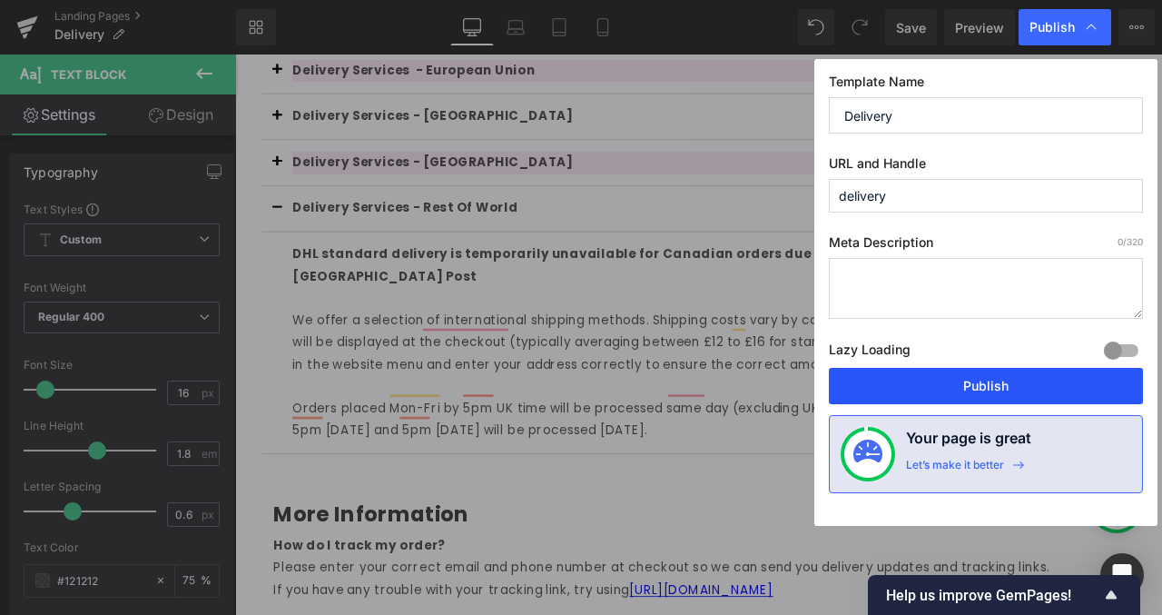
click at [1005, 385] on button "Publish" at bounding box center [986, 386] width 314 height 36
